Goal: Ask a question

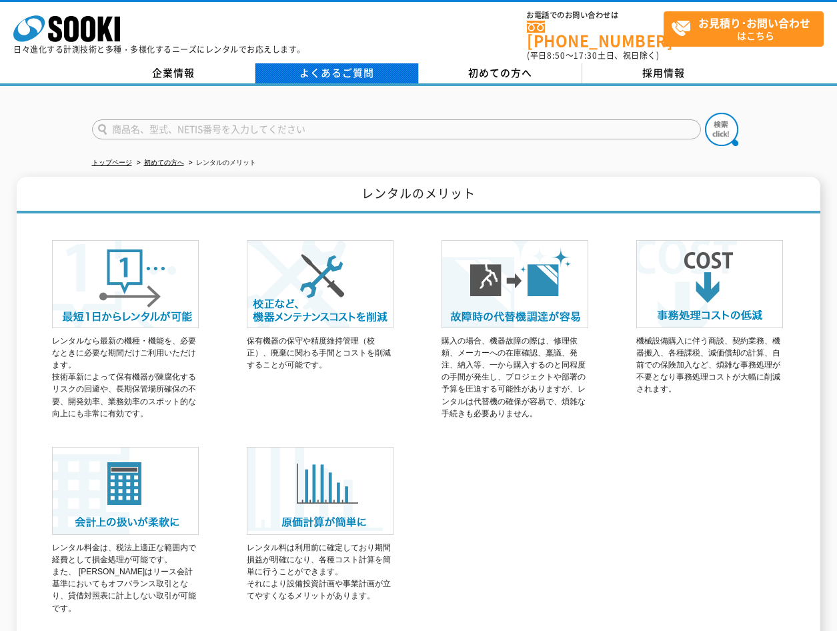
click at [284, 63] on link "よくあるご質問" at bounding box center [336, 73] width 163 height 20
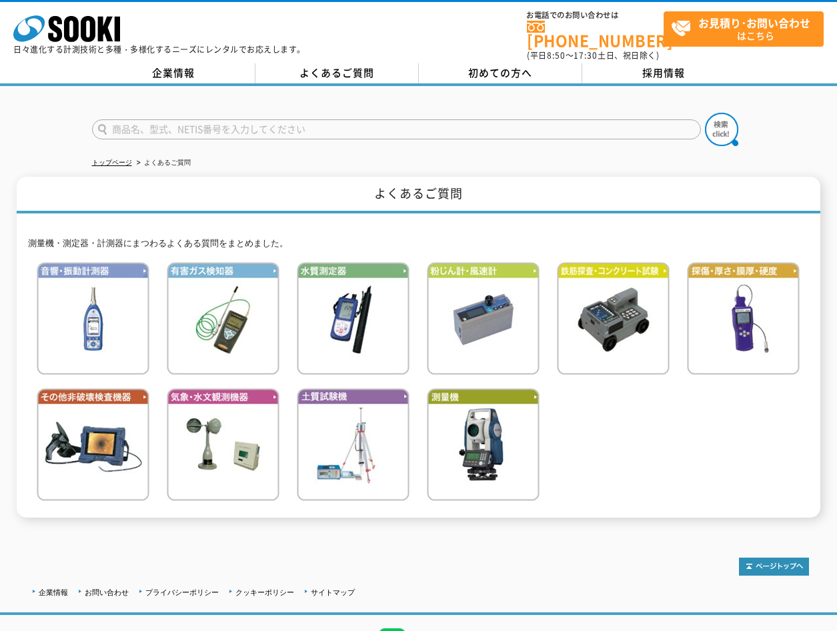
click at [298, 126] on input "text" at bounding box center [396, 129] width 609 height 20
type input "ｍｍ"
